Goal: Task Accomplishment & Management: Use online tool/utility

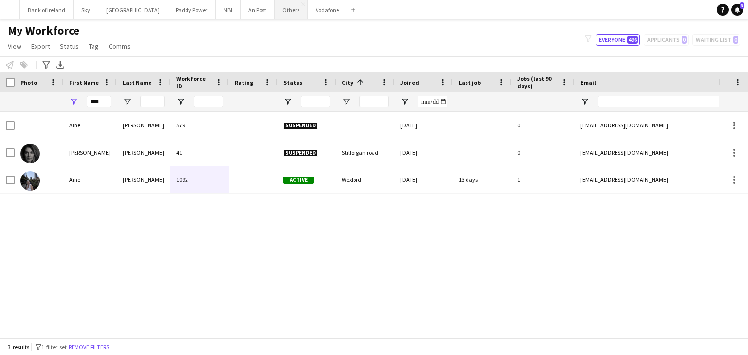
click at [275, 15] on button "Others Close" at bounding box center [291, 9] width 33 height 19
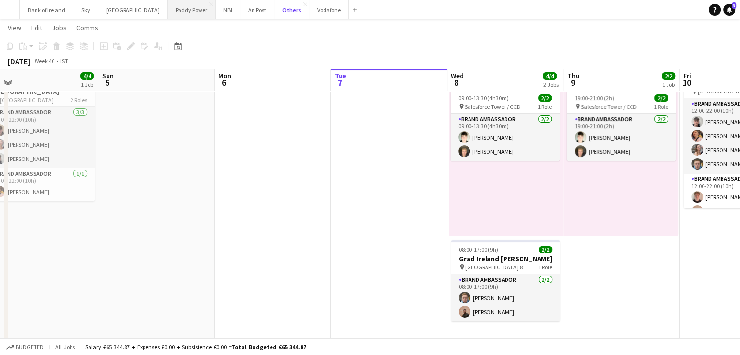
scroll to position [0, 239]
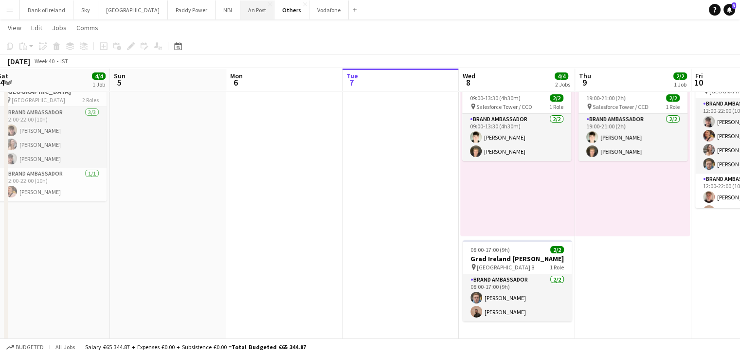
click at [240, 12] on button "An Post Close" at bounding box center [257, 9] width 34 height 19
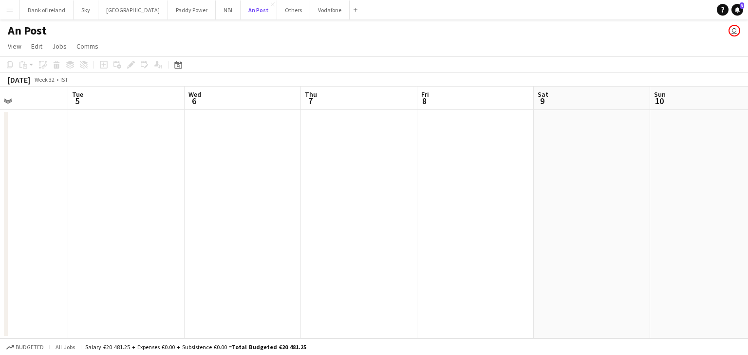
scroll to position [0, 396]
drag, startPoint x: 324, startPoint y: 25, endPoint x: 286, endPoint y: 21, distance: 37.7
click at [304, 23] on div "An Post user" at bounding box center [374, 28] width 748 height 18
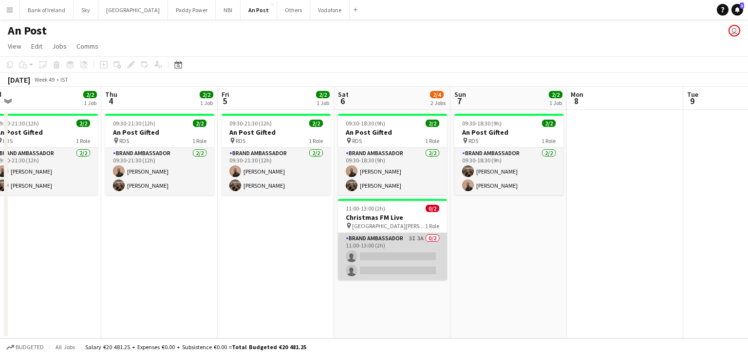
click at [409, 265] on app-card-role "Brand Ambassador 3I 3A 0/2 11:00-13:00 (2h) single-neutral-actions single-neutr…" at bounding box center [392, 256] width 109 height 47
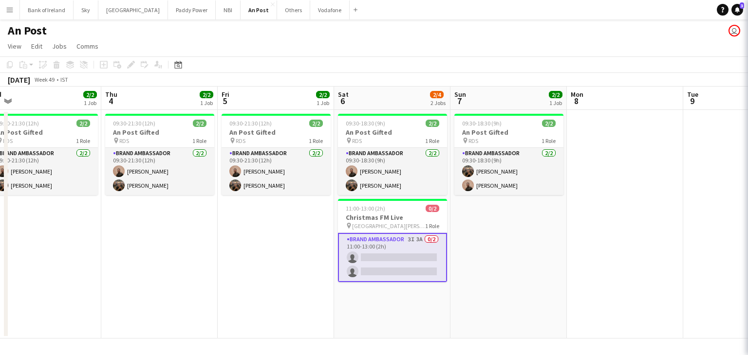
scroll to position [0, 247]
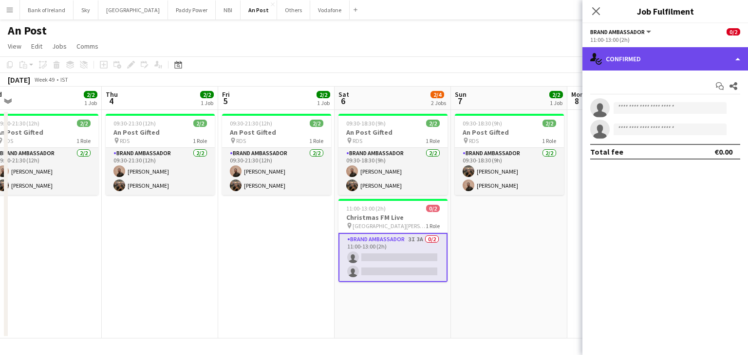
click at [623, 58] on div "single-neutral-actions-check-2 Confirmed" at bounding box center [664, 58] width 165 height 23
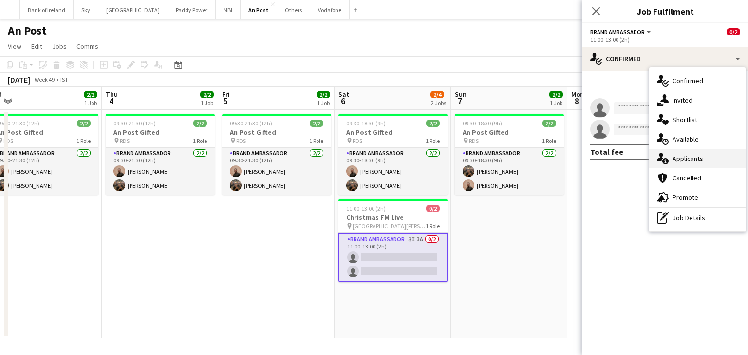
click at [666, 164] on icon at bounding box center [665, 161] width 6 height 6
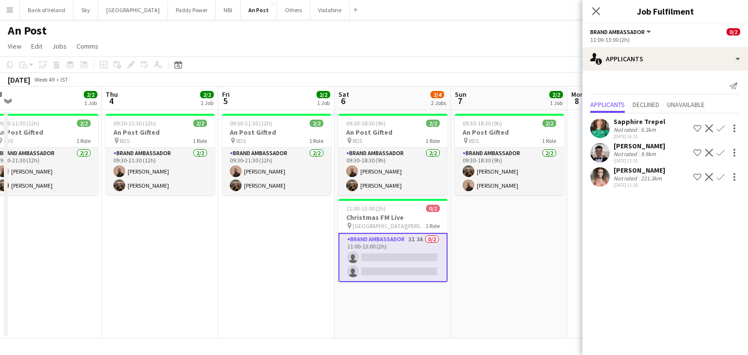
click at [598, 151] on app-user-avatar at bounding box center [599, 152] width 19 height 19
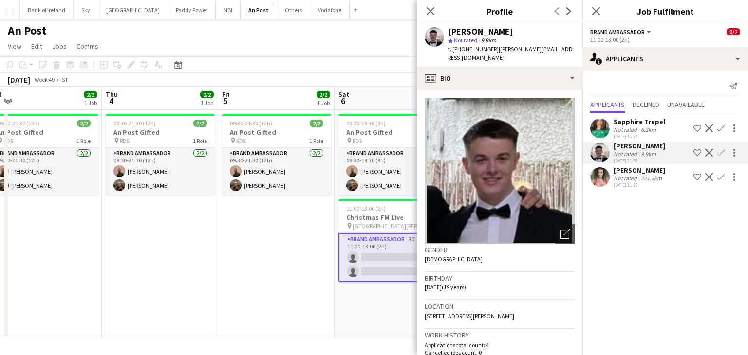
drag, startPoint x: 289, startPoint y: 261, endPoint x: 283, endPoint y: 259, distance: 5.7
click at [288, 261] on app-date-cell "09:30-21:30 (12h) 2/2 An Post Gifted pin RDS 1 Role Brand Ambassador [DATE] 09:…" at bounding box center [276, 224] width 116 height 229
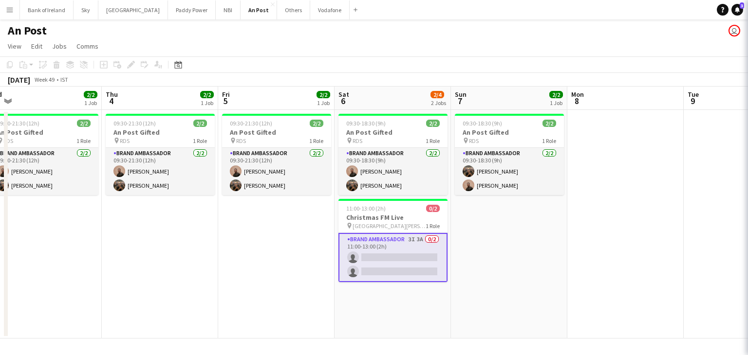
scroll to position [0, 248]
